Goal: Task Accomplishment & Management: Use online tool/utility

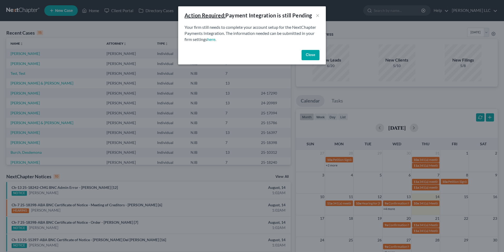
click at [312, 56] on button "Close" at bounding box center [311, 55] width 18 height 11
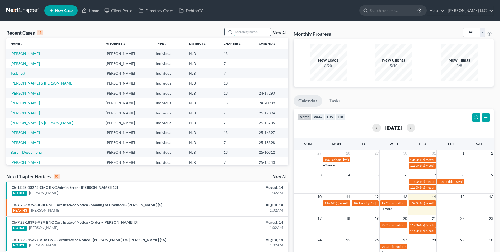
click at [252, 31] on input "search" at bounding box center [252, 32] width 37 height 8
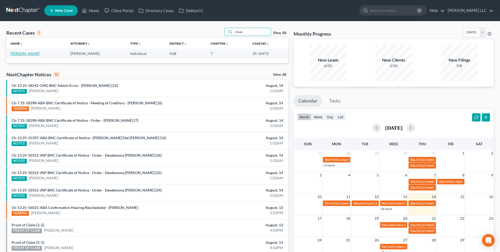
type input "myas"
click at [26, 55] on link "[PERSON_NAME]" at bounding box center [25, 53] width 29 height 4
select select "4"
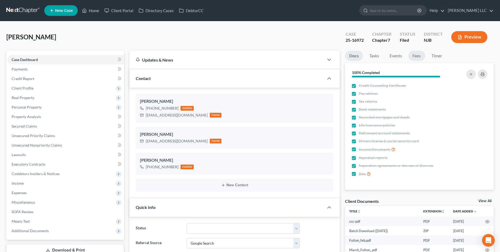
click at [419, 55] on link "Fees" at bounding box center [416, 56] width 17 height 10
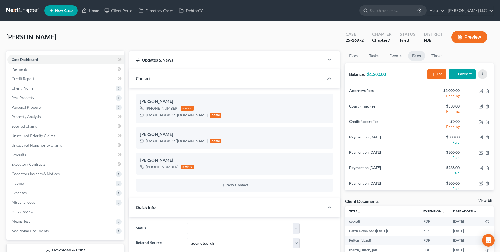
click at [456, 75] on icon "button" at bounding box center [455, 74] width 4 height 4
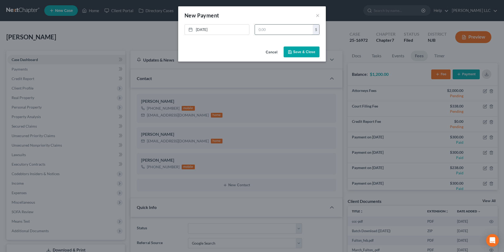
click at [277, 31] on input "text" at bounding box center [284, 30] width 58 height 10
type input "300"
click at [305, 52] on button "Save & Close" at bounding box center [302, 51] width 36 height 11
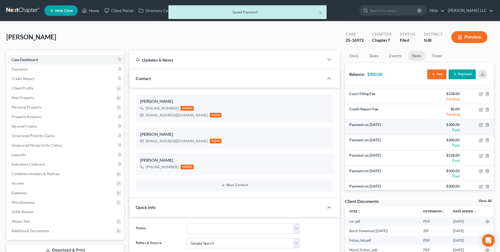
scroll to position [19, 0]
